Goal: Task Accomplishment & Management: Manage account settings

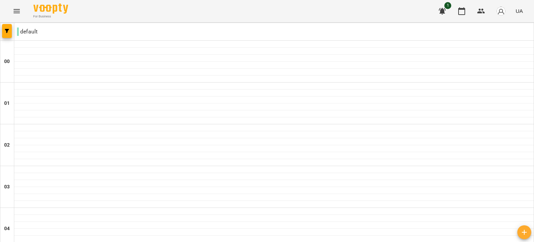
scroll to position [711, 0]
click at [13, 5] on button "Menu" at bounding box center [16, 11] width 17 height 17
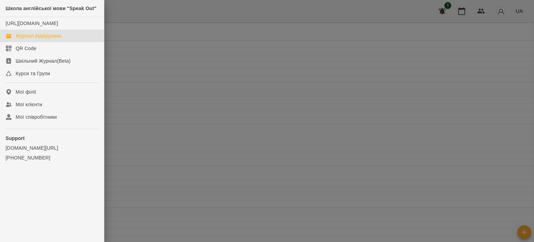
click at [53, 42] on link "Журнал відвідувань" at bounding box center [52, 36] width 104 height 13
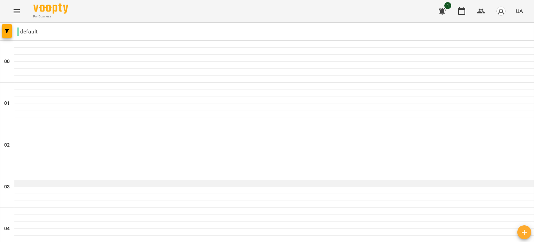
scroll to position [295, 0]
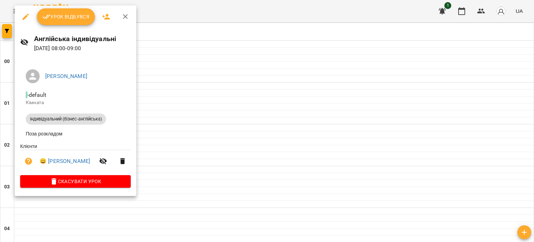
click at [178, 105] on div at bounding box center [267, 121] width 534 height 242
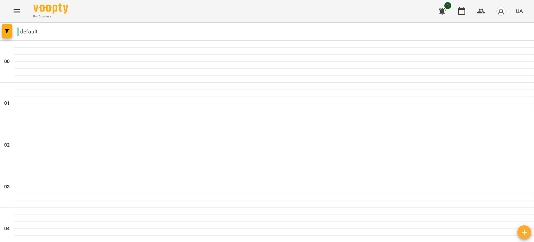
scroll to position [303, 0]
click at [16, 11] on icon "Menu" at bounding box center [17, 11] width 8 height 8
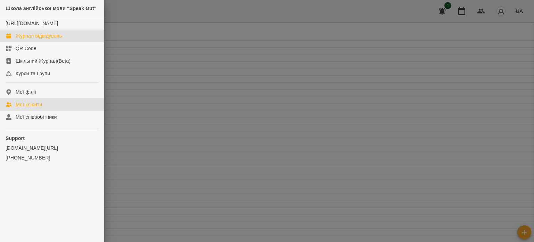
click at [27, 108] on div "Мої клієнти" at bounding box center [29, 104] width 26 height 7
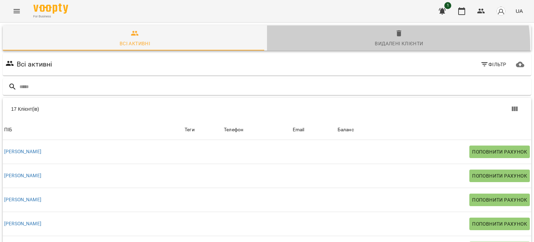
click at [378, 46] on div "Видалені клієнти" at bounding box center [399, 43] width 48 height 8
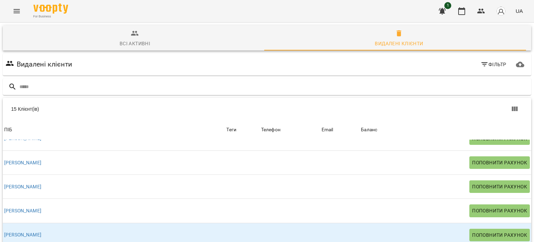
scroll to position [67, 0]
click at [19, 14] on icon "Menu" at bounding box center [17, 11] width 8 height 8
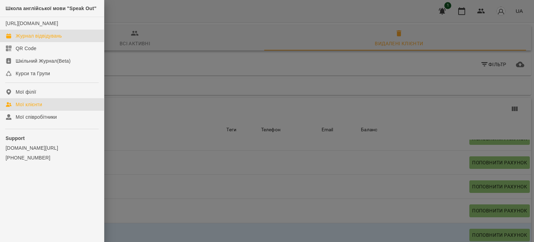
click at [50, 39] on div "Журнал відвідувань" at bounding box center [39, 35] width 46 height 7
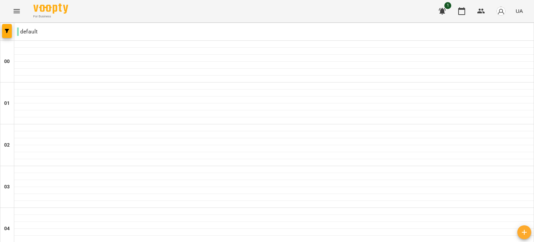
scroll to position [770, 0]
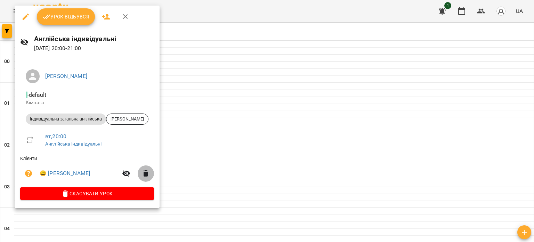
click at [147, 177] on icon "button" at bounding box center [146, 173] width 8 height 8
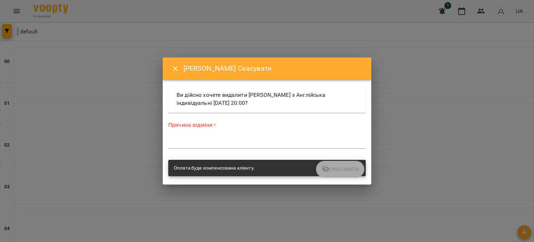
click at [225, 146] on div "*" at bounding box center [267, 142] width 198 height 11
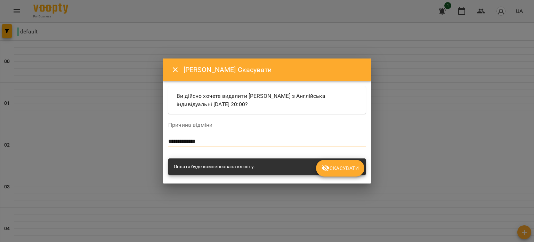
type textarea "**********"
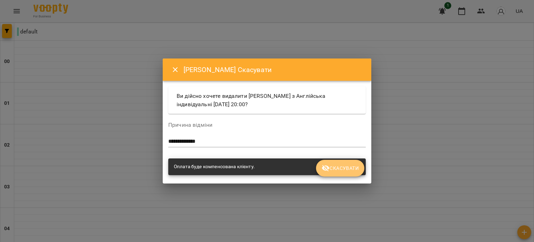
click at [343, 164] on span "Скасувати" at bounding box center [340, 168] width 37 height 8
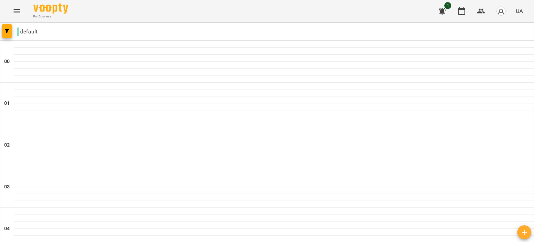
scroll to position [740, 0]
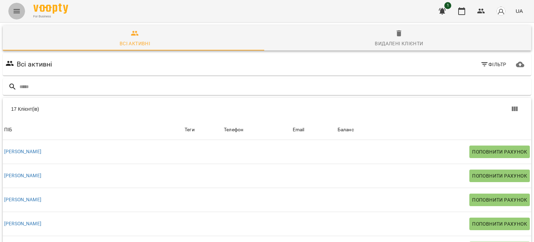
click at [22, 13] on button "Menu" at bounding box center [16, 11] width 17 height 17
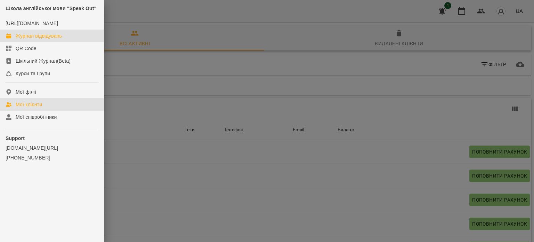
click at [35, 37] on link "Журнал відвідувань" at bounding box center [52, 36] width 104 height 13
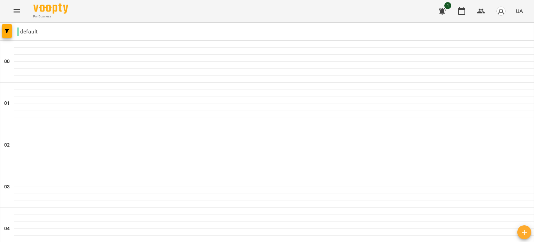
scroll to position [482, 0]
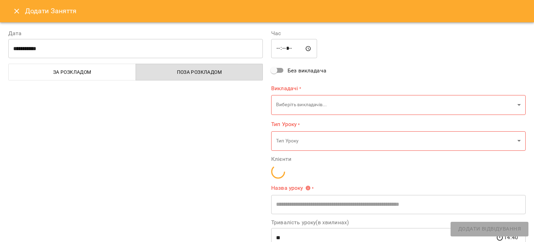
type input "**********"
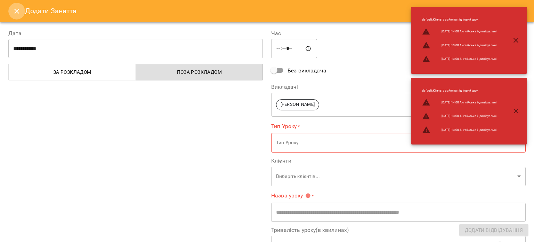
click at [17, 9] on icon "Close" at bounding box center [17, 11] width 8 height 8
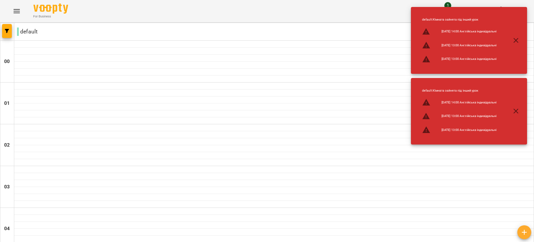
scroll to position [282, 0]
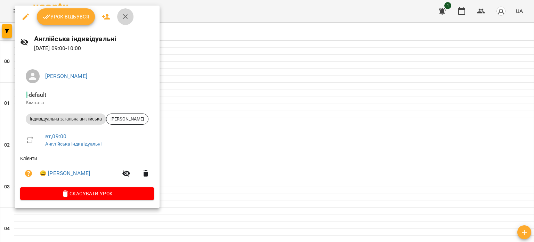
click at [122, 16] on icon "button" at bounding box center [125, 17] width 8 height 8
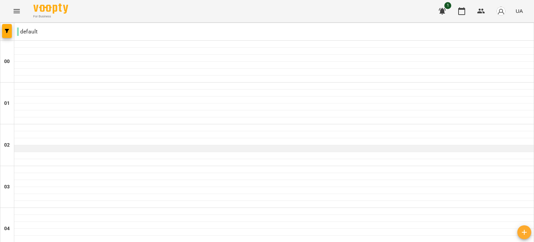
scroll to position [186, 0]
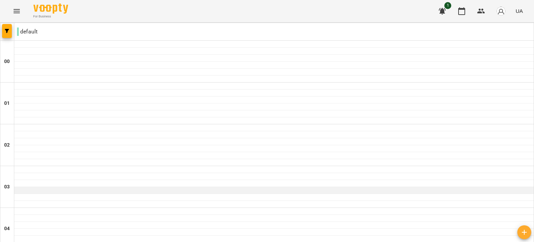
scroll to position [805, 0]
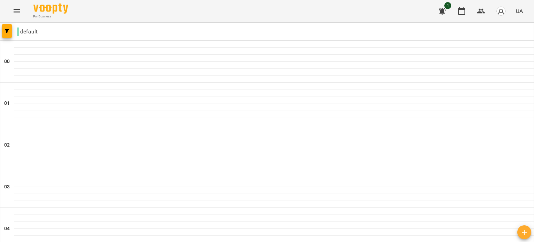
scroll to position [307, 0]
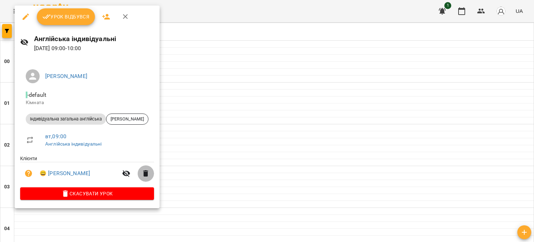
click at [148, 180] on button "button" at bounding box center [145, 173] width 17 height 17
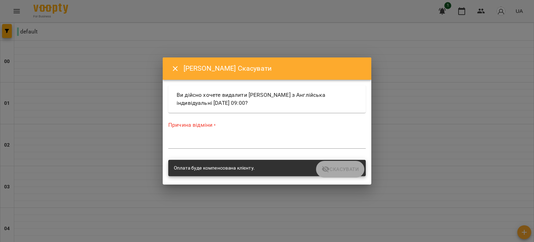
click at [206, 139] on div "*" at bounding box center [267, 142] width 198 height 11
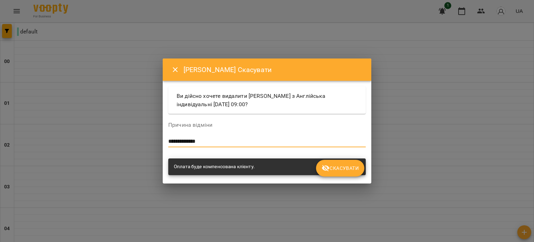
type textarea "**********"
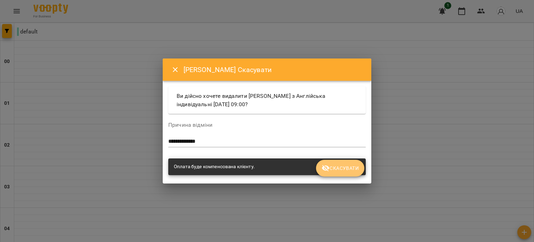
click at [342, 171] on span "Скасувати" at bounding box center [340, 168] width 37 height 8
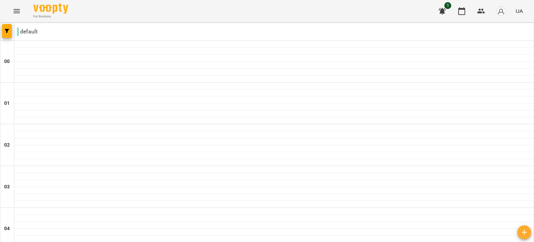
scroll to position [325, 0]
click at [15, 16] on button "Menu" at bounding box center [16, 11] width 17 height 17
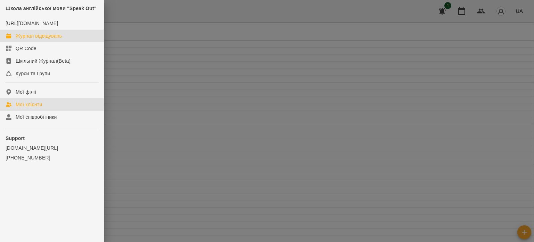
click at [52, 110] on link "Мої клієнти" at bounding box center [52, 104] width 104 height 13
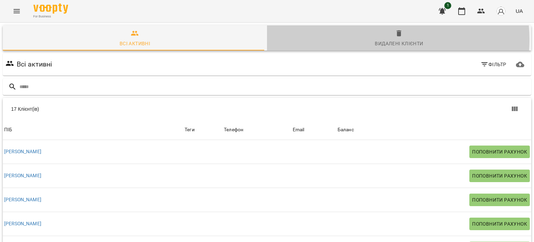
click at [377, 40] on div "Видалені клієнти" at bounding box center [399, 43] width 48 height 8
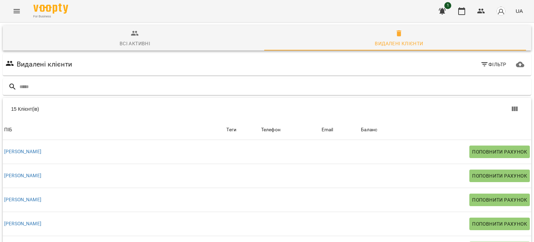
click at [6, 19] on div "For Business 1 UA" at bounding box center [267, 11] width 534 height 22
drag, startPoint x: 26, startPoint y: 5, endPoint x: 15, endPoint y: 14, distance: 14.1
click at [15, 14] on div "For Business 1 UA" at bounding box center [267, 11] width 534 height 22
click at [15, 14] on icon "Menu" at bounding box center [17, 11] width 8 height 8
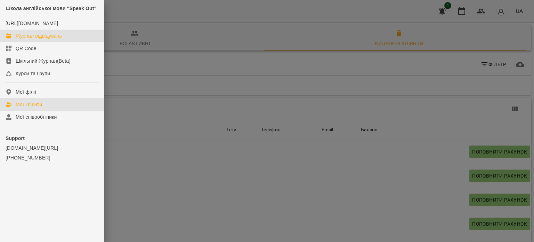
click at [40, 38] on link "Журнал відвідувань" at bounding box center [52, 36] width 104 height 13
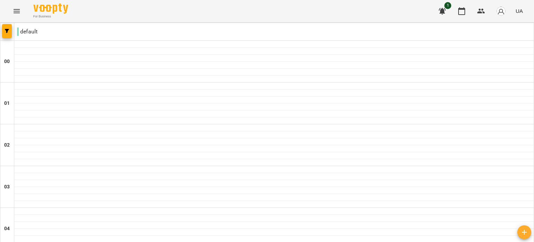
scroll to position [599, 0]
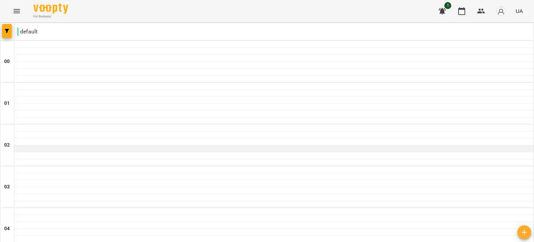
scroll to position [576, 0]
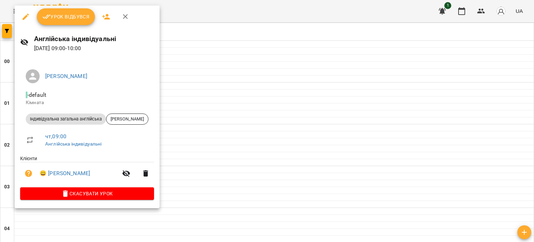
click at [147, 175] on icon "button" at bounding box center [146, 173] width 8 height 8
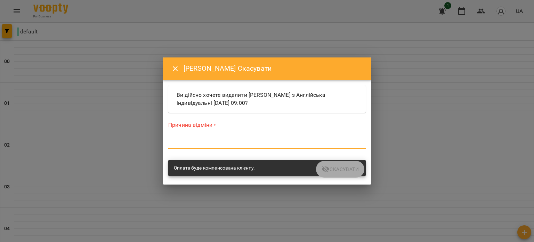
click at [205, 139] on textarea at bounding box center [267, 142] width 198 height 7
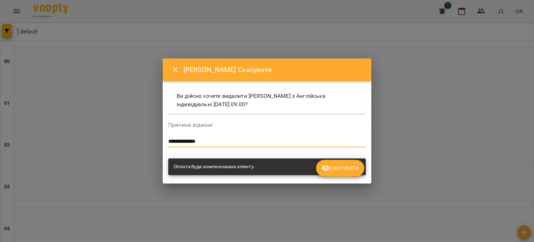
type textarea "**********"
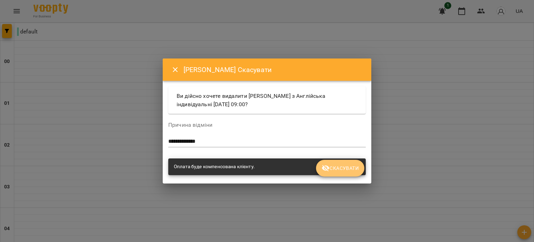
click at [339, 173] on button "Скасувати" at bounding box center [340, 168] width 48 height 17
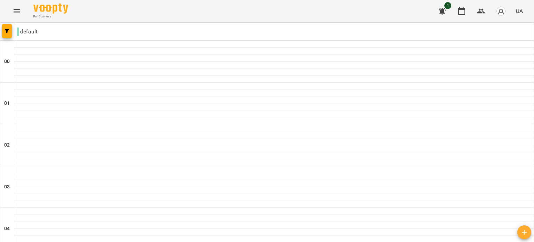
scroll to position [300, 0]
